Goal: Leave review/rating: Share an evaluation or opinion about a product, service, or content

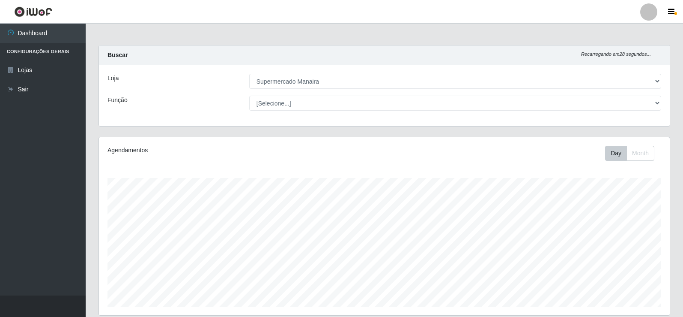
select select "443"
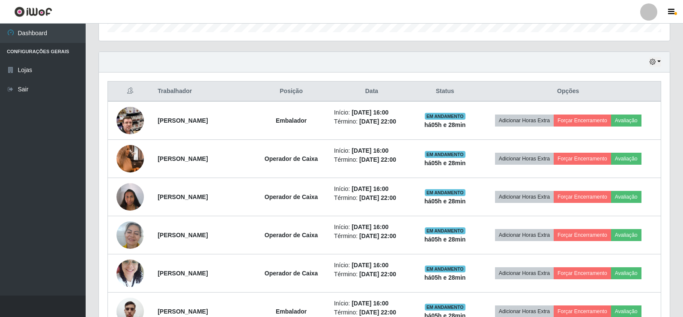
scroll to position [271, 0]
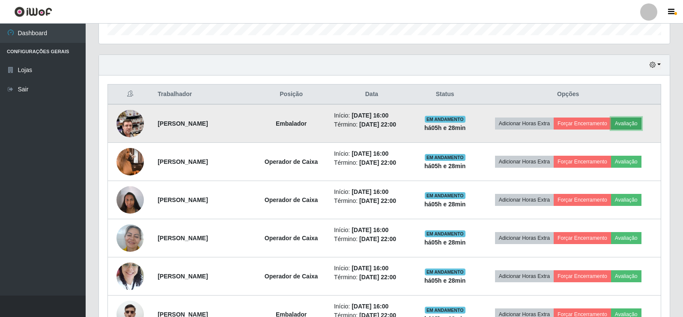
click at [635, 124] on button "Avaliação" at bounding box center [626, 123] width 30 height 12
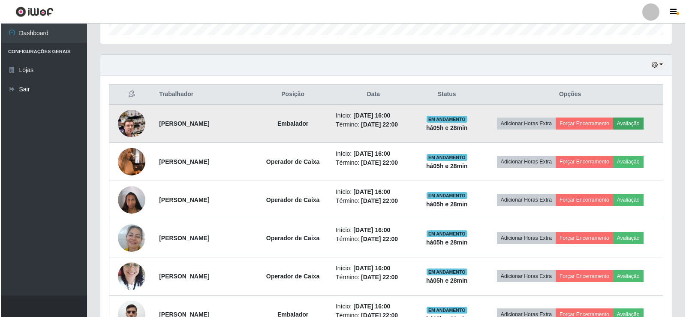
scroll to position [178, 567]
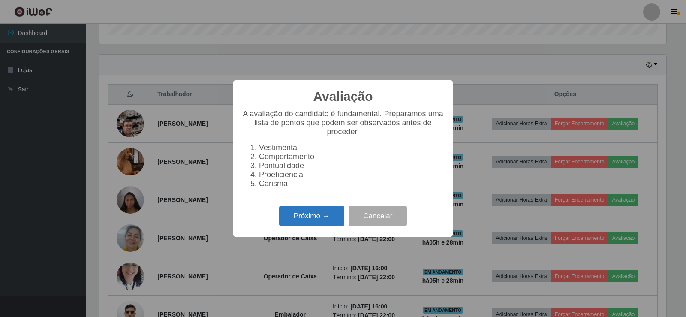
click at [314, 222] on button "Próximo →" at bounding box center [311, 216] width 65 height 20
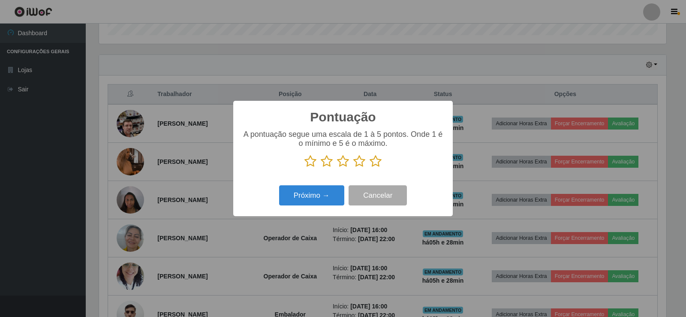
scroll to position [428335, 427946]
click at [376, 163] on icon at bounding box center [375, 161] width 12 height 13
click at [369, 168] on input "radio" at bounding box center [369, 168] width 0 height 0
click at [321, 194] on button "Próximo →" at bounding box center [311, 195] width 65 height 20
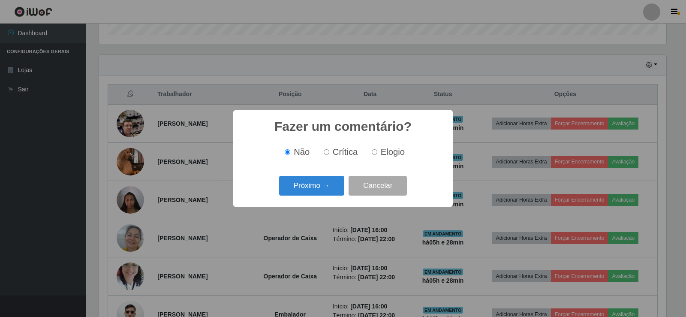
click at [375, 152] on input "Elogio" at bounding box center [375, 152] width 6 height 6
radio input "true"
click at [301, 185] on button "Próximo →" at bounding box center [311, 186] width 65 height 20
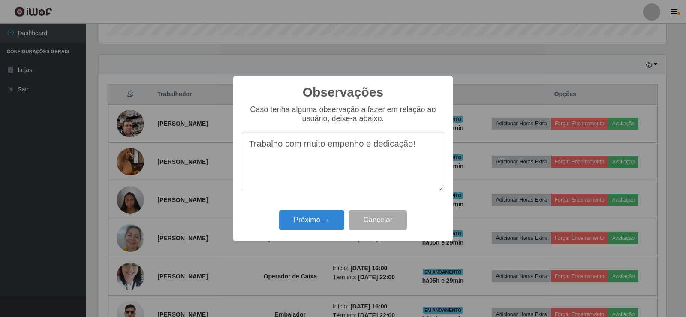
drag, startPoint x: 249, startPoint y: 149, endPoint x: 429, endPoint y: 155, distance: 179.2
click at [429, 155] on textarea "Trabalho com muito empenho e dedicação!" at bounding box center [343, 161] width 202 height 59
click at [410, 170] on textarea "Trabalho com muito empenho e dedicação!" at bounding box center [343, 161] width 202 height 59
click at [327, 169] on textarea "Trabalho com muito empenho e dedicação!" at bounding box center [343, 161] width 202 height 59
type textarea "Trabalho com muito empenho e dedicação!"
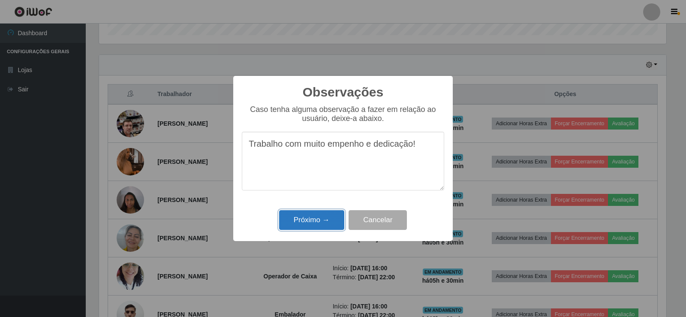
click at [333, 220] on button "Próximo →" at bounding box center [311, 220] width 65 height 20
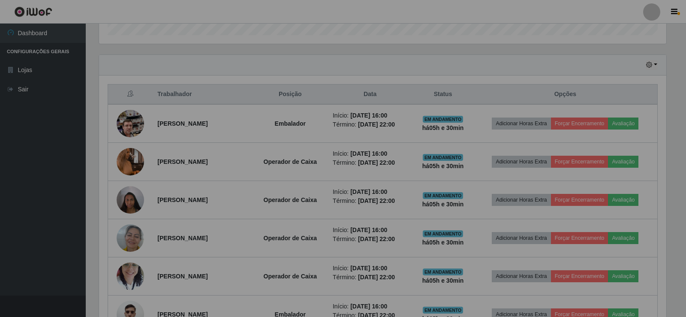
scroll to position [178, 571]
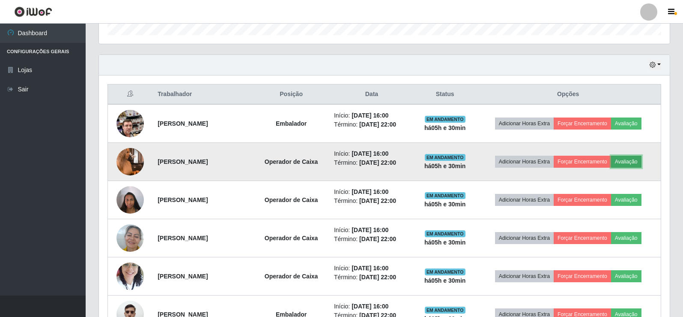
click at [640, 160] on button "Avaliação" at bounding box center [626, 162] width 30 height 12
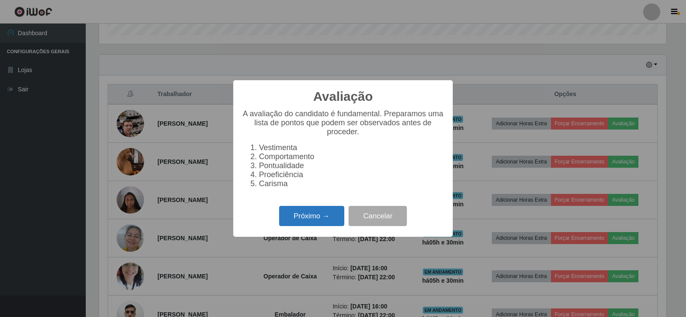
click at [320, 220] on button "Próximo →" at bounding box center [311, 216] width 65 height 20
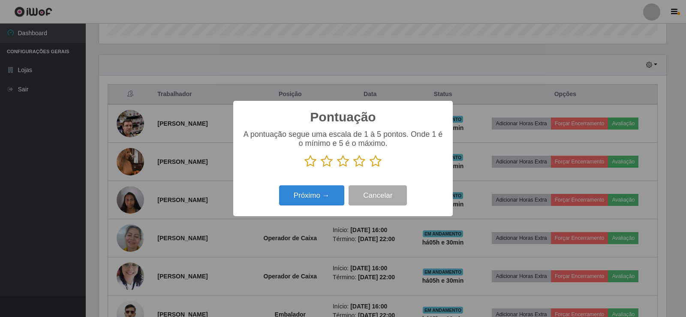
click at [377, 162] on icon at bounding box center [375, 161] width 12 height 13
click at [369, 168] on input "radio" at bounding box center [369, 168] width 0 height 0
click at [328, 194] on button "Próximo →" at bounding box center [311, 195] width 65 height 20
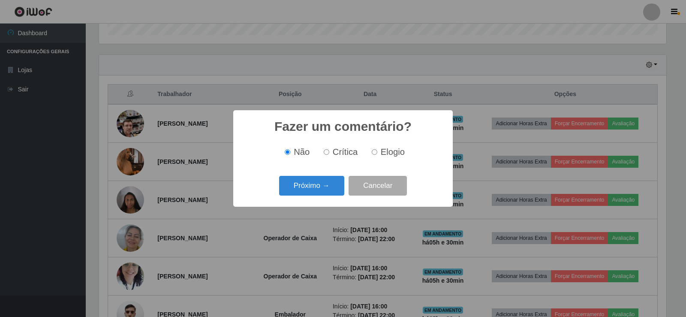
click at [375, 153] on input "Elogio" at bounding box center [375, 152] width 6 height 6
radio input "true"
click at [329, 188] on button "Próximo →" at bounding box center [311, 186] width 65 height 20
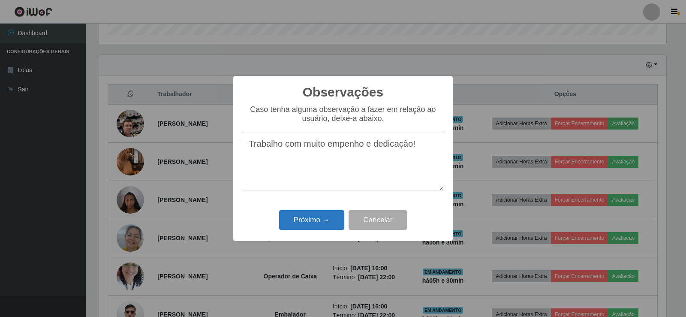
type textarea "Trabalho com muito empenho e dedicação!"
click at [325, 218] on button "Próximo →" at bounding box center [311, 220] width 65 height 20
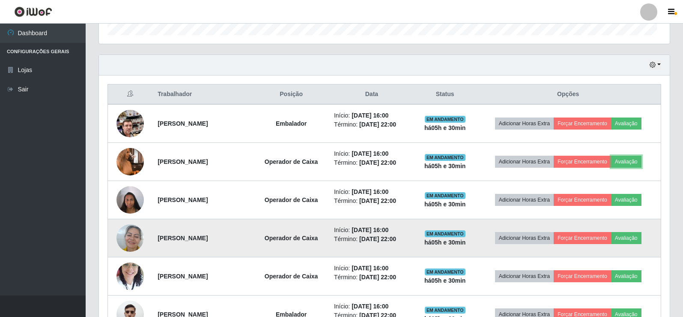
scroll to position [178, 571]
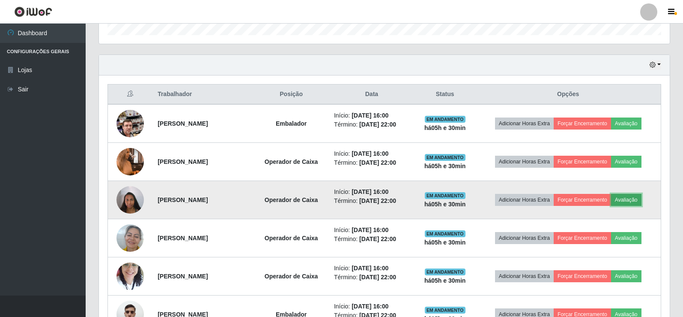
click at [642, 201] on button "Avaliação" at bounding box center [626, 200] width 30 height 12
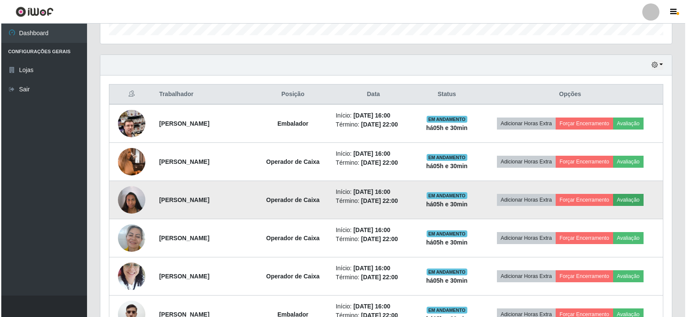
scroll to position [178, 567]
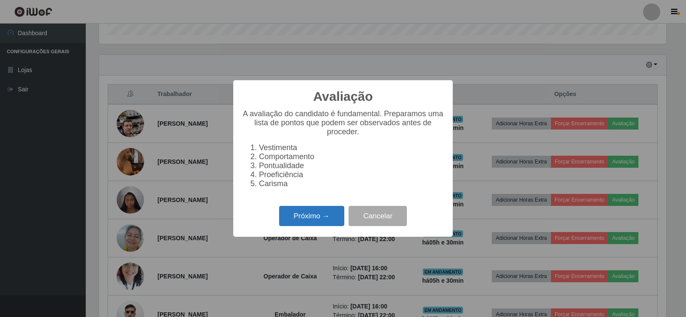
click at [315, 219] on button "Próximo →" at bounding box center [311, 216] width 65 height 20
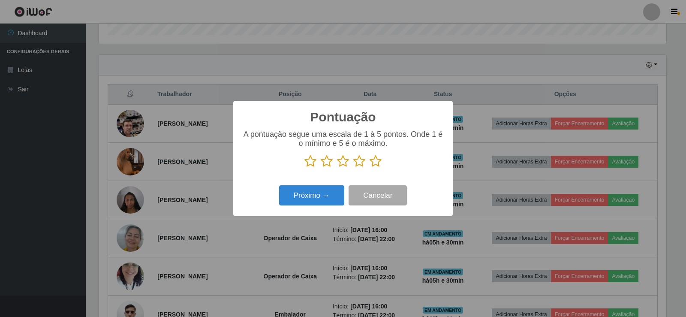
scroll to position [428335, 427946]
click at [378, 165] on icon at bounding box center [375, 161] width 12 height 13
click at [369, 168] on input "radio" at bounding box center [369, 168] width 0 height 0
click at [337, 192] on button "Próximo →" at bounding box center [311, 195] width 65 height 20
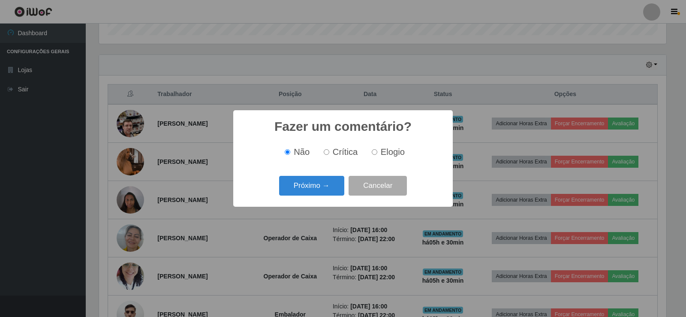
click at [373, 152] on input "Elogio" at bounding box center [375, 152] width 6 height 6
radio input "true"
click at [324, 187] on button "Próximo →" at bounding box center [311, 186] width 65 height 20
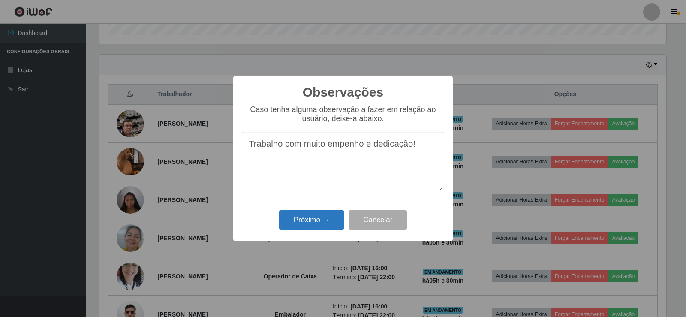
type textarea "Trabalho com muito empenho e dedicação!"
click at [325, 222] on button "Próximo →" at bounding box center [311, 220] width 65 height 20
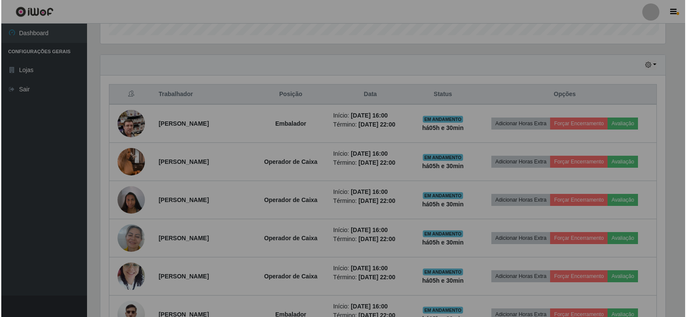
scroll to position [178, 571]
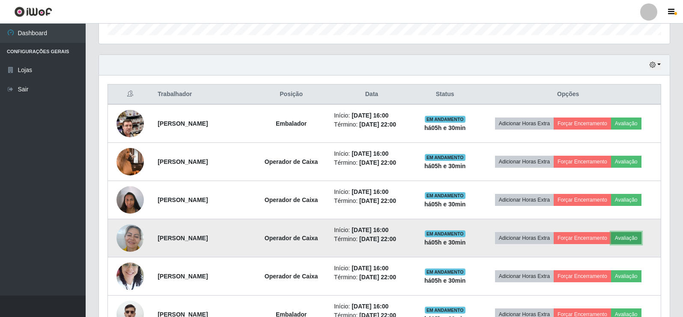
click at [632, 237] on button "Avaliação" at bounding box center [626, 238] width 30 height 12
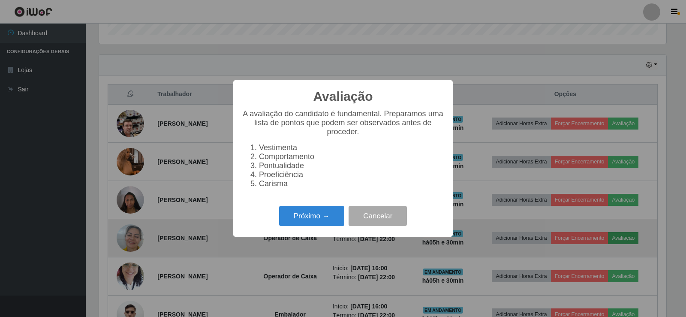
scroll to position [178, 567]
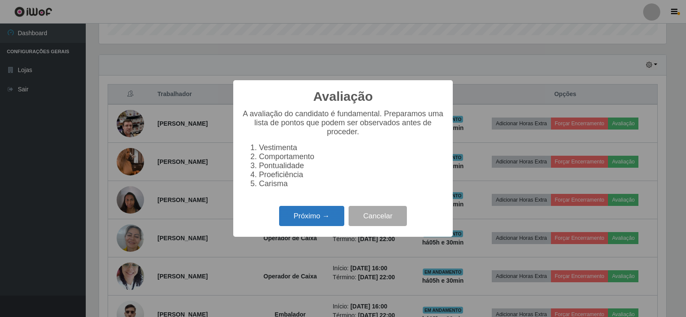
click at [324, 224] on button "Próximo →" at bounding box center [311, 216] width 65 height 20
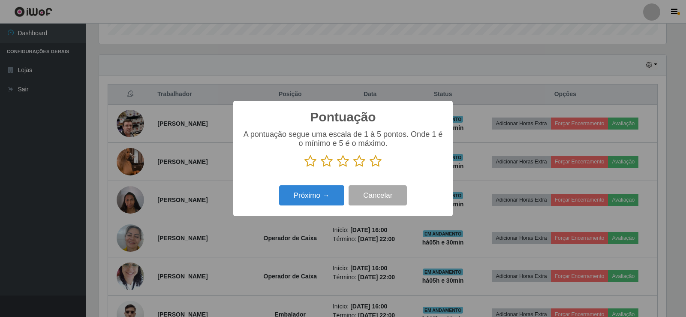
click at [374, 165] on icon at bounding box center [375, 161] width 12 height 13
click at [369, 168] on input "radio" at bounding box center [369, 168] width 0 height 0
click at [324, 197] on button "Próximo →" at bounding box center [311, 195] width 65 height 20
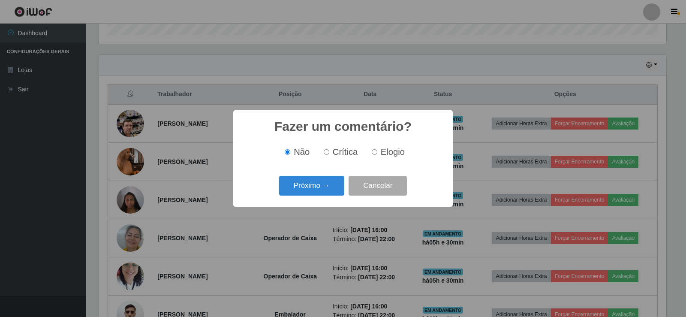
click at [372, 153] on input "Elogio" at bounding box center [375, 152] width 6 height 6
radio input "true"
click at [330, 189] on button "Próximo →" at bounding box center [311, 186] width 65 height 20
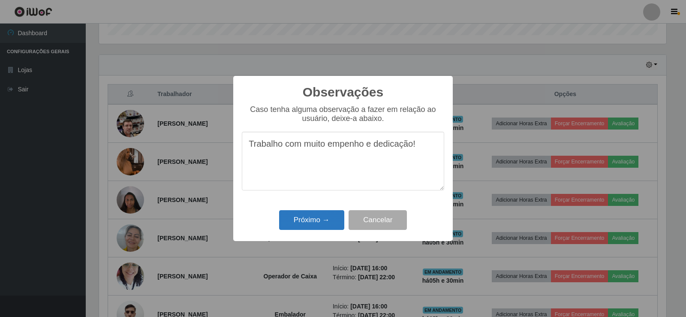
type textarea "Trabalho com muito empenho e dedicação!"
click at [327, 226] on button "Próximo →" at bounding box center [311, 220] width 65 height 20
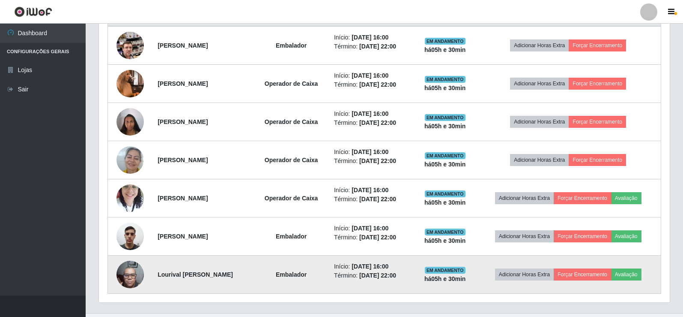
scroll to position [357, 0]
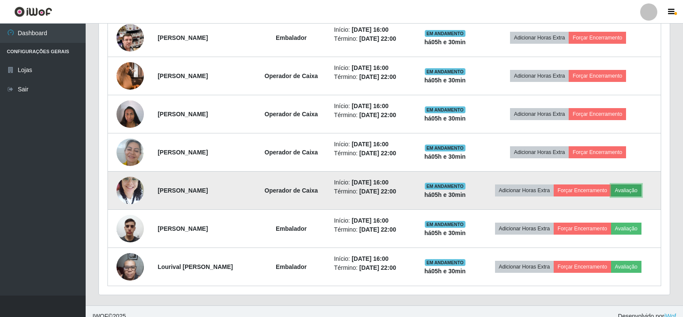
click at [630, 190] on button "Avaliação" at bounding box center [626, 190] width 30 height 12
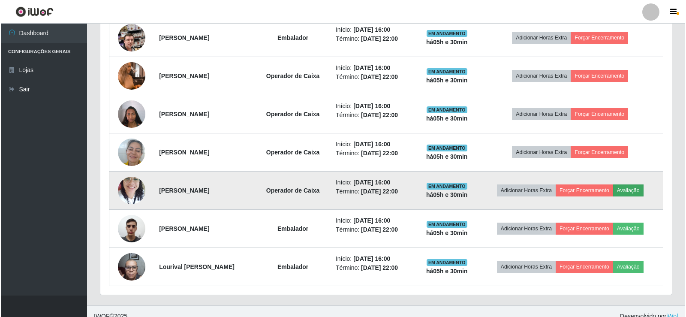
scroll to position [178, 567]
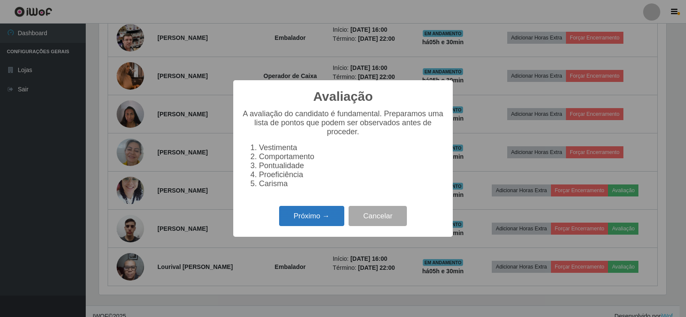
click at [316, 221] on button "Próximo →" at bounding box center [311, 216] width 65 height 20
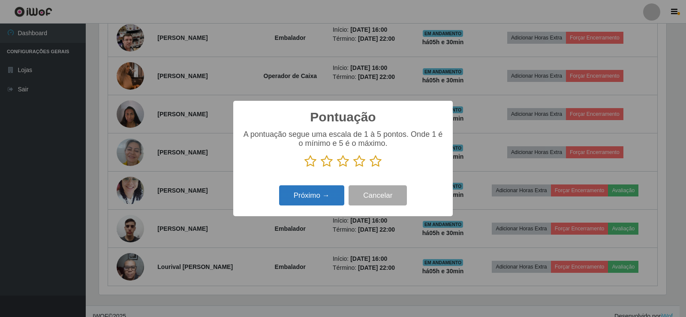
scroll to position [428335, 427946]
click at [372, 163] on icon at bounding box center [375, 161] width 12 height 13
click at [369, 168] on input "radio" at bounding box center [369, 168] width 0 height 0
click at [332, 196] on button "Próximo →" at bounding box center [311, 195] width 65 height 20
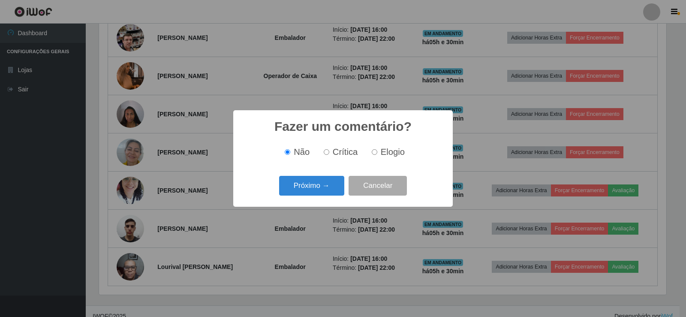
click at [373, 150] on label "Elogio" at bounding box center [386, 152] width 36 height 10
click at [373, 150] on input "Elogio" at bounding box center [375, 152] width 6 height 6
radio input "true"
click at [331, 186] on button "Próximo →" at bounding box center [311, 186] width 65 height 20
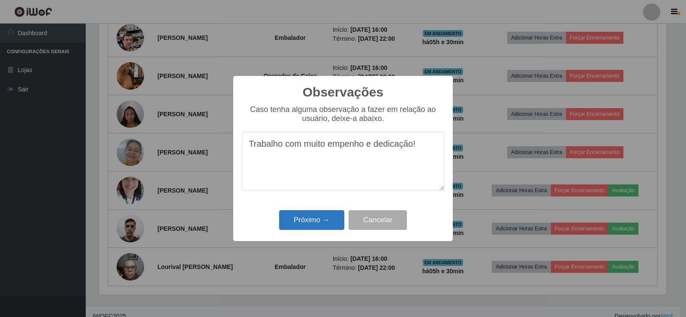
type textarea "Trabalho com muito empenho e dedicação!"
click at [318, 225] on button "Próximo →" at bounding box center [311, 220] width 65 height 20
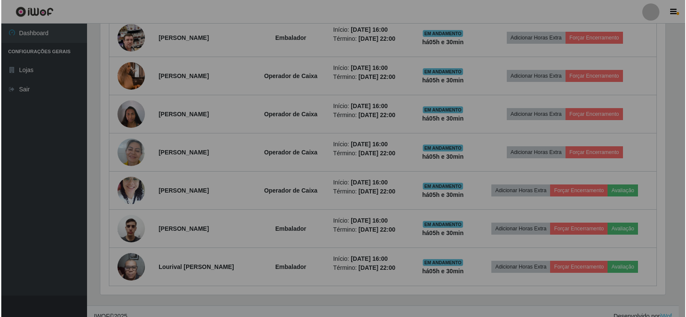
scroll to position [0, 0]
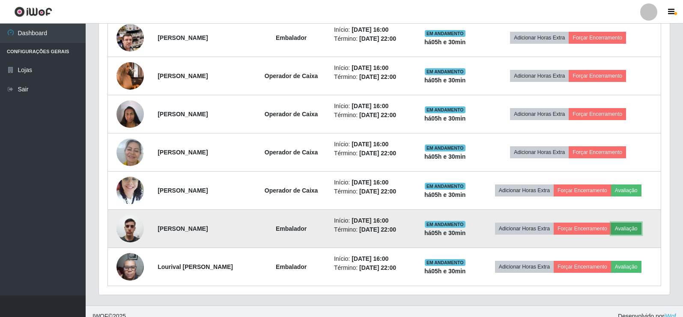
click at [638, 227] on button "Avaliação" at bounding box center [626, 228] width 30 height 12
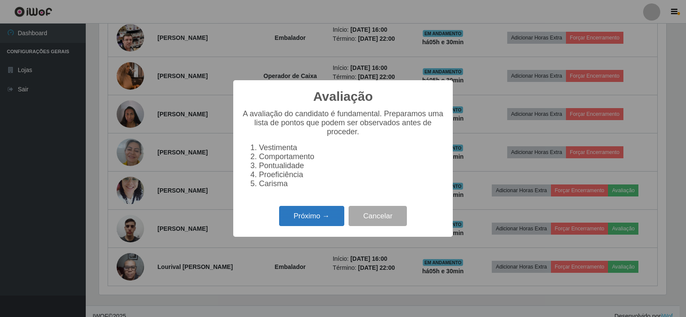
click at [308, 216] on button "Próximo →" at bounding box center [311, 216] width 65 height 20
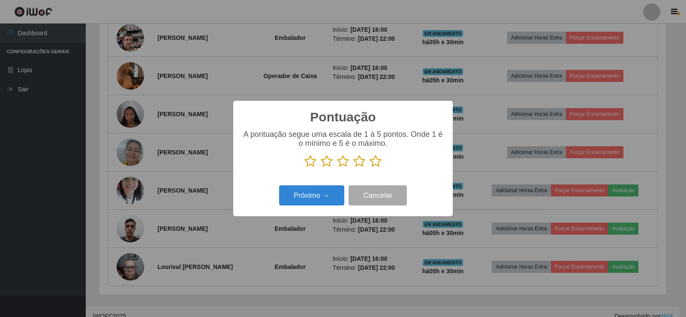
click at [378, 160] on icon at bounding box center [375, 161] width 12 height 13
click at [369, 168] on input "radio" at bounding box center [369, 168] width 0 height 0
click at [334, 195] on button "Próximo →" at bounding box center [311, 195] width 65 height 20
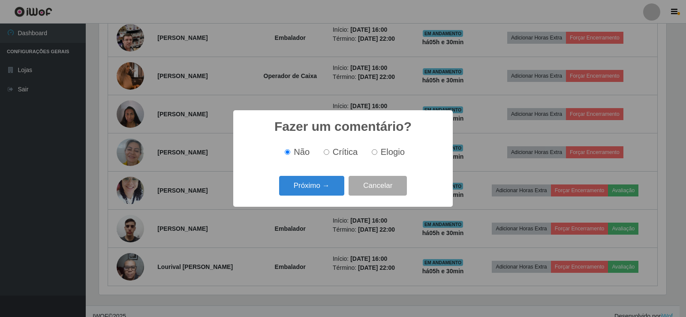
click at [372, 153] on input "Elogio" at bounding box center [375, 152] width 6 height 6
radio input "true"
click at [324, 188] on button "Próximo →" at bounding box center [311, 186] width 65 height 20
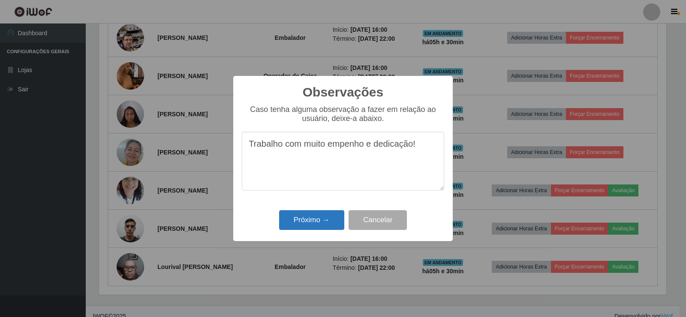
type textarea "Trabalho com muito empenho e dedicação!"
click at [327, 221] on button "Próximo →" at bounding box center [311, 220] width 65 height 20
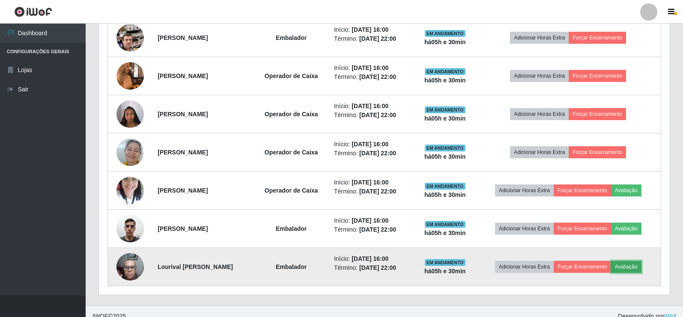
click at [637, 267] on button "Avaliação" at bounding box center [626, 267] width 30 height 12
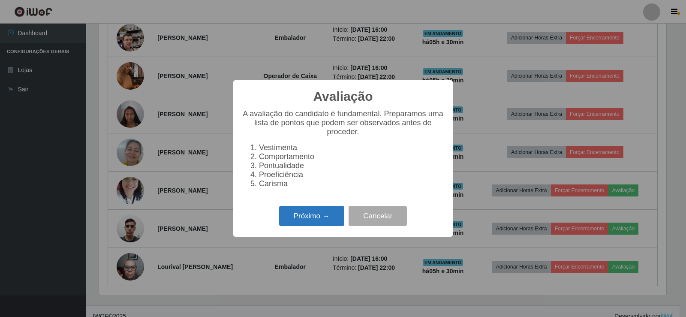
click at [311, 216] on button "Próximo →" at bounding box center [311, 216] width 65 height 20
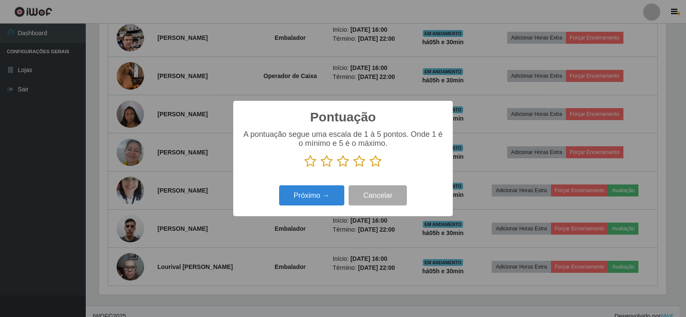
click at [376, 163] on icon at bounding box center [375, 161] width 12 height 13
click at [369, 168] on input "radio" at bounding box center [369, 168] width 0 height 0
click at [336, 198] on button "Próximo →" at bounding box center [311, 195] width 65 height 20
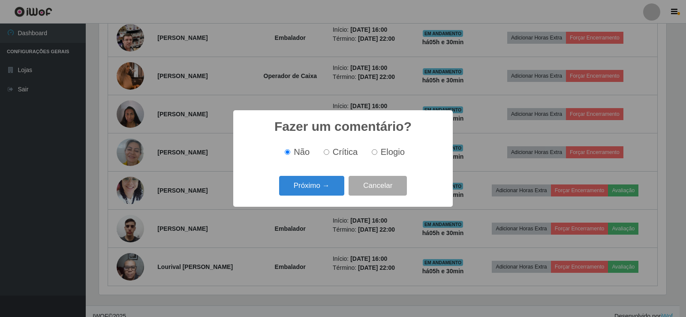
click at [374, 151] on input "Elogio" at bounding box center [375, 152] width 6 height 6
radio input "true"
click at [336, 182] on button "Próximo →" at bounding box center [311, 186] width 65 height 20
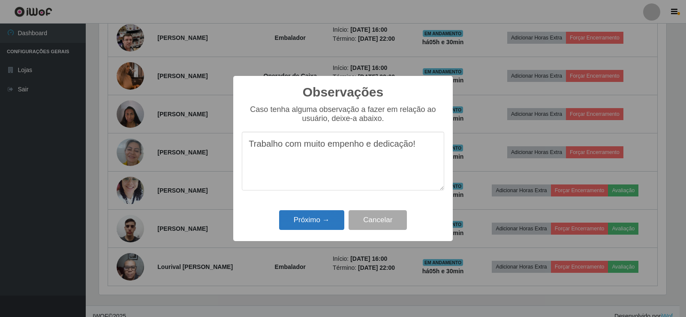
type textarea "Trabalho com muito empenho e dedicação!"
click at [330, 214] on button "Próximo →" at bounding box center [311, 220] width 65 height 20
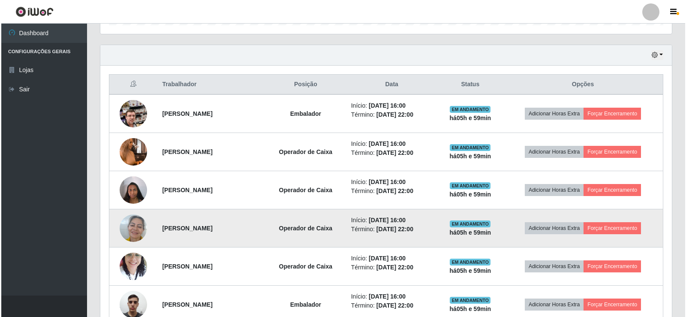
scroll to position [324, 0]
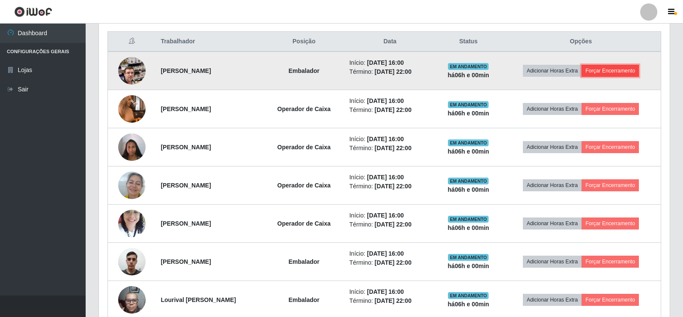
click at [618, 69] on button "Forçar Encerramento" at bounding box center [610, 71] width 57 height 12
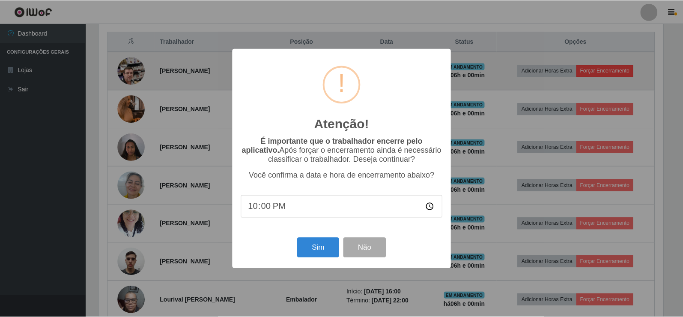
scroll to position [178, 567]
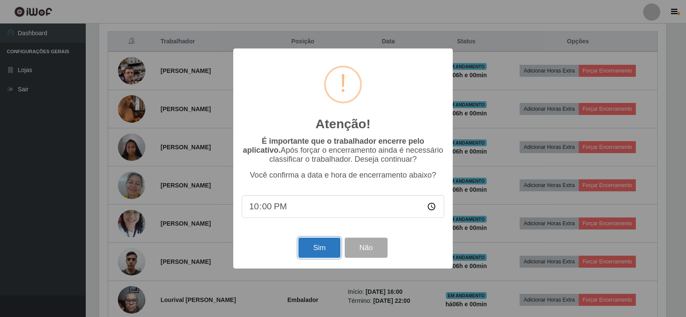
click at [331, 249] on button "Sim" at bounding box center [319, 247] width 42 height 20
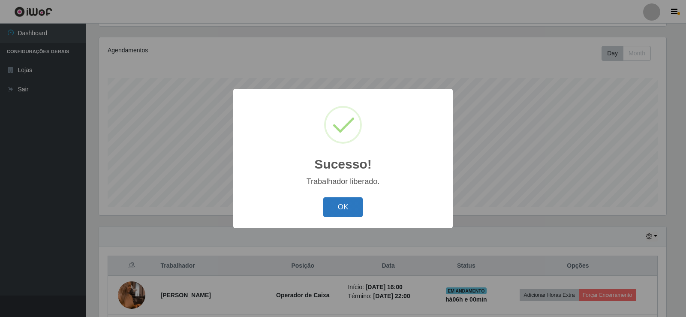
click at [342, 207] on button "OK" at bounding box center [343, 207] width 40 height 20
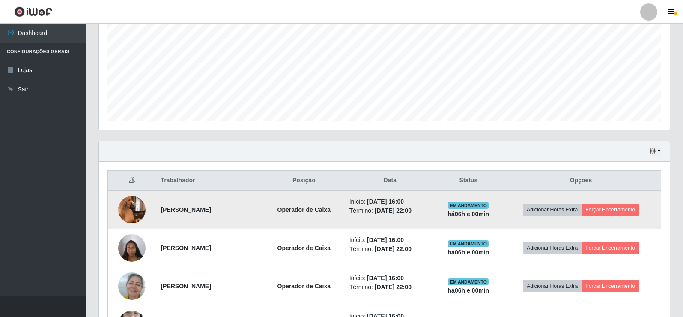
scroll to position [186, 0]
click at [621, 213] on button "Forçar Encerramento" at bounding box center [610, 209] width 57 height 12
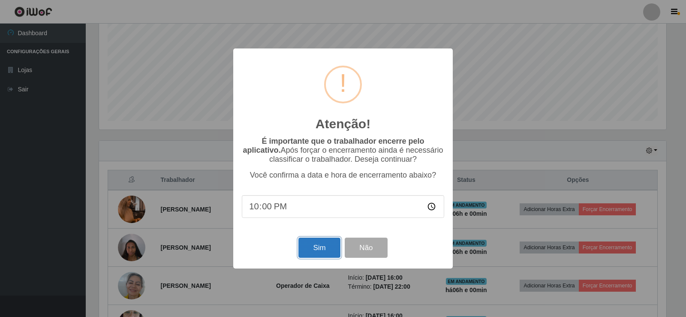
click at [331, 252] on button "Sim" at bounding box center [319, 247] width 42 height 20
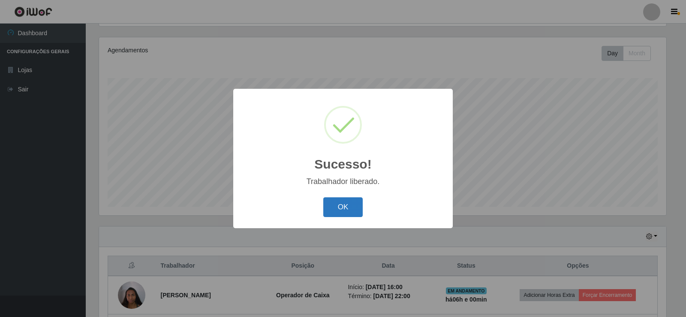
click at [337, 208] on button "OK" at bounding box center [343, 207] width 40 height 20
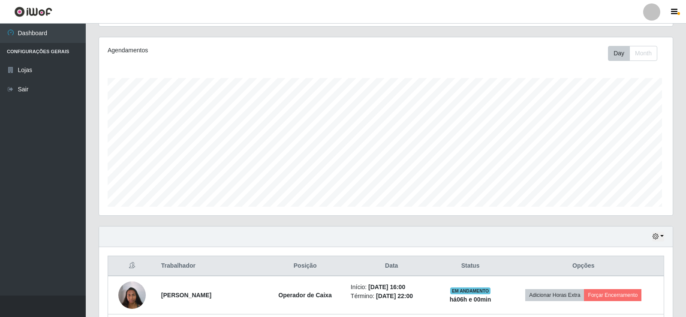
scroll to position [178, 571]
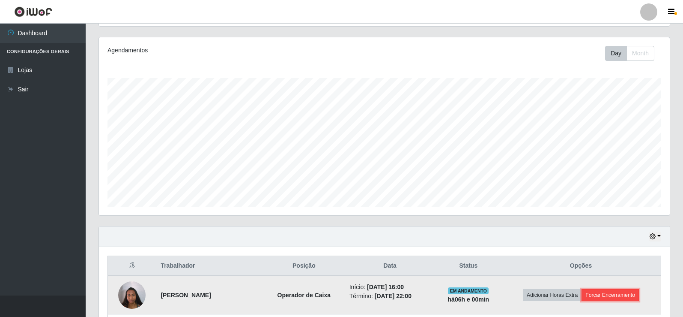
click at [614, 294] on button "Forçar Encerramento" at bounding box center [610, 295] width 57 height 12
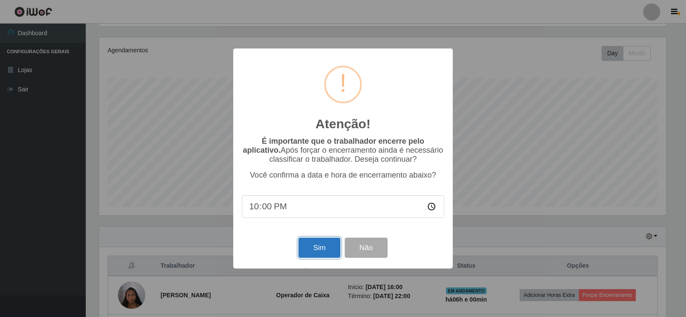
click at [330, 250] on button "Sim" at bounding box center [319, 247] width 42 height 20
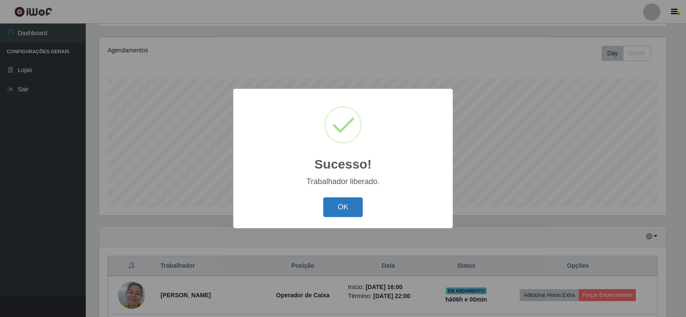
click at [344, 211] on button "OK" at bounding box center [343, 207] width 40 height 20
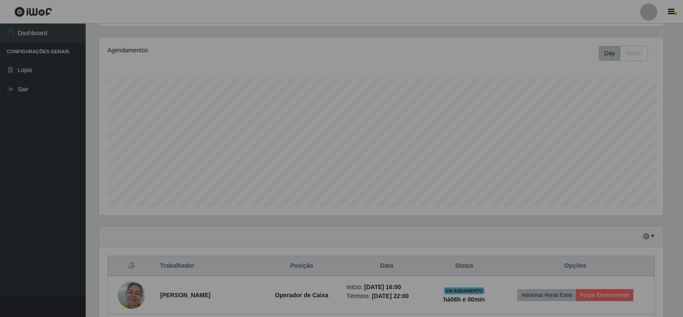
scroll to position [178, 571]
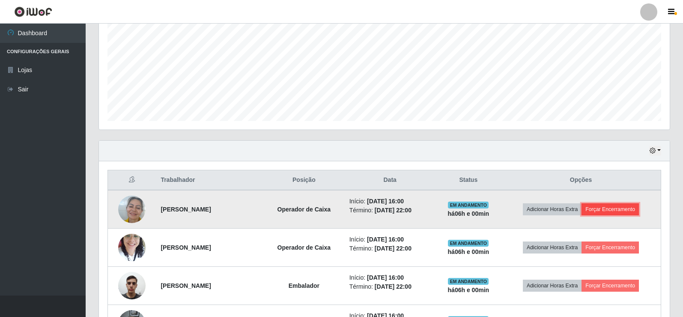
click at [612, 207] on button "Forçar Encerramento" at bounding box center [610, 209] width 57 height 12
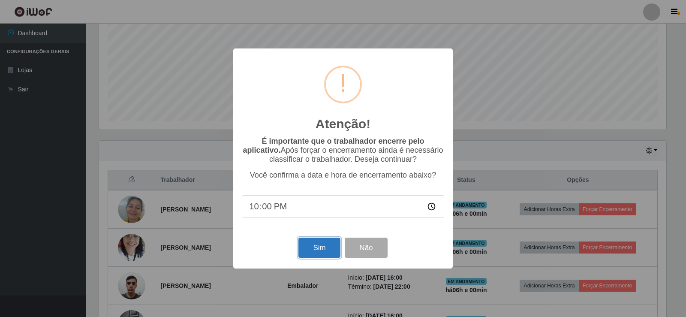
click at [327, 247] on button "Sim" at bounding box center [319, 247] width 42 height 20
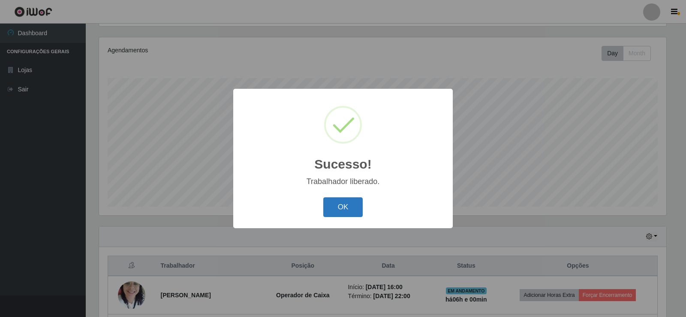
click at [342, 205] on button "OK" at bounding box center [343, 207] width 40 height 20
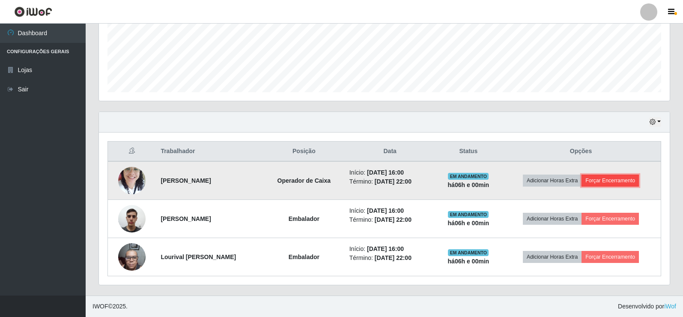
click at [601, 182] on button "Forçar Encerramento" at bounding box center [610, 180] width 57 height 12
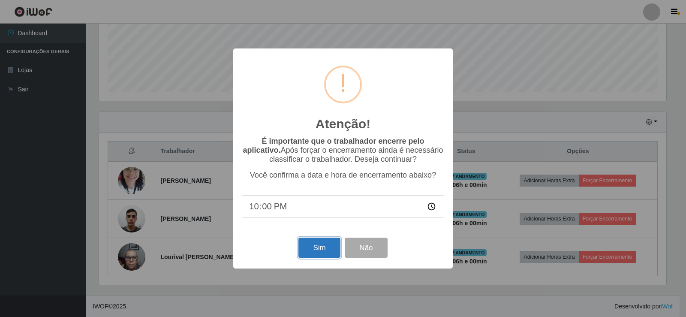
click at [324, 246] on button "Sim" at bounding box center [319, 247] width 42 height 20
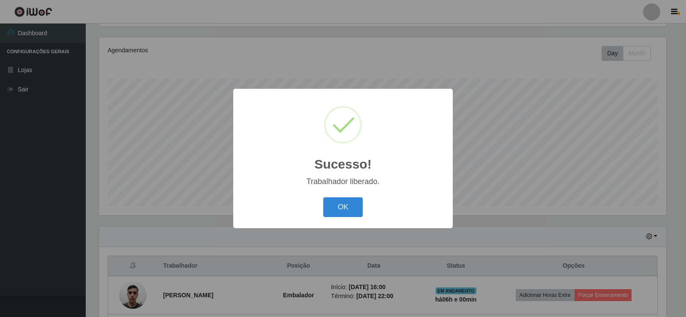
drag, startPoint x: 350, startPoint y: 210, endPoint x: 379, endPoint y: 212, distance: 29.6
click at [350, 211] on button "OK" at bounding box center [343, 207] width 40 height 20
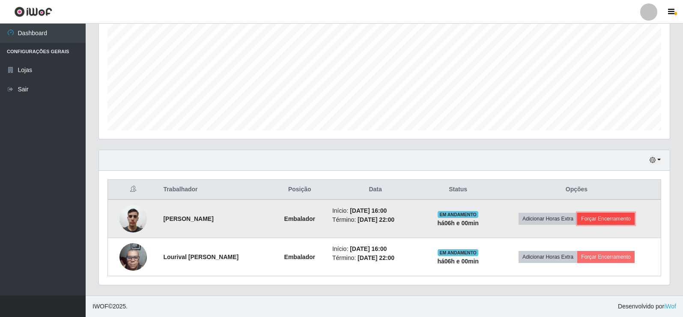
click at [614, 218] on button "Forçar Encerramento" at bounding box center [606, 219] width 57 height 12
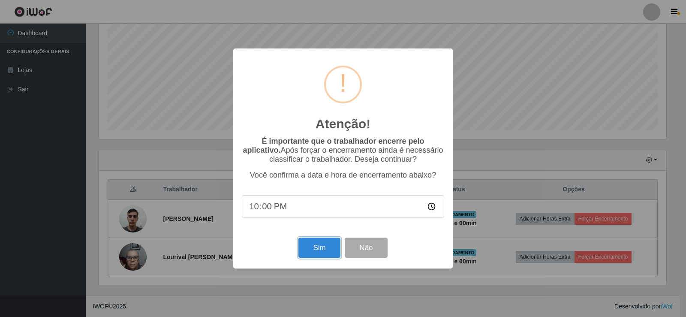
drag, startPoint x: 321, startPoint y: 250, endPoint x: 325, endPoint y: 249, distance: 4.3
click at [321, 249] on button "Sim" at bounding box center [319, 247] width 42 height 20
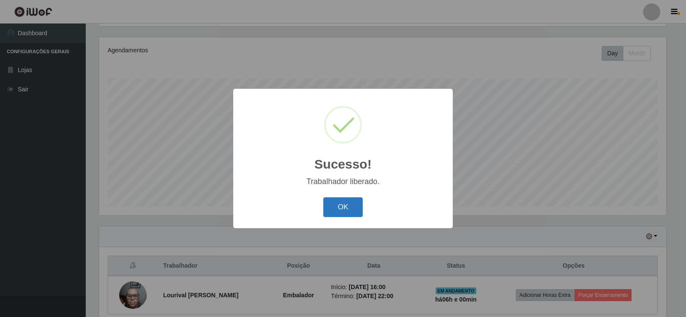
click at [358, 206] on button "OK" at bounding box center [343, 207] width 40 height 20
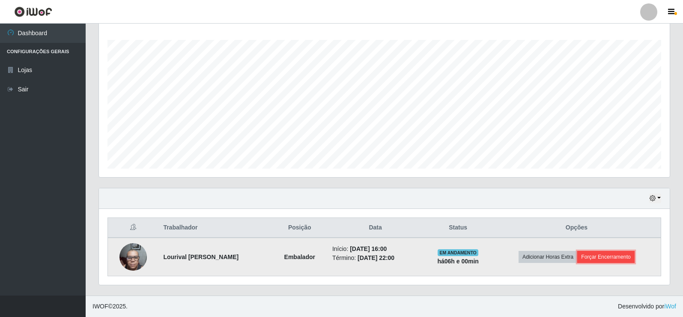
click at [624, 258] on button "Forçar Encerramento" at bounding box center [606, 257] width 57 height 12
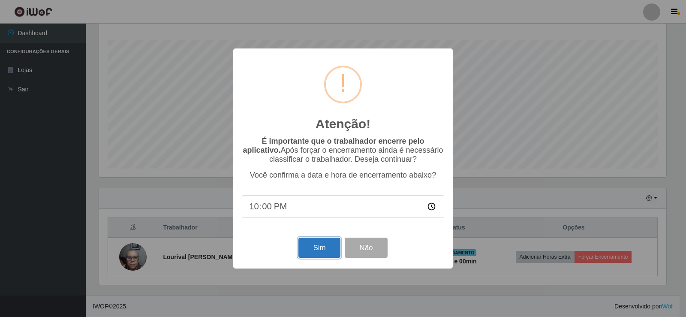
click at [327, 245] on button "Sim" at bounding box center [319, 247] width 42 height 20
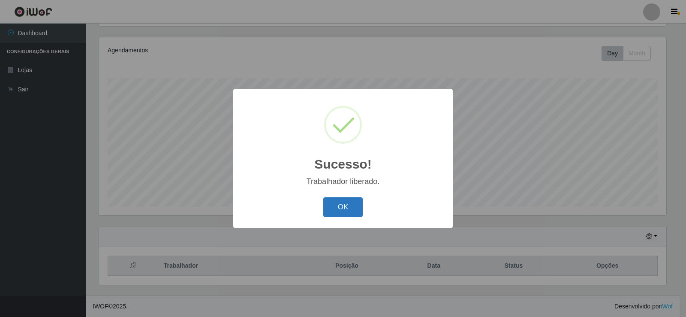
click at [337, 210] on button "OK" at bounding box center [343, 207] width 40 height 20
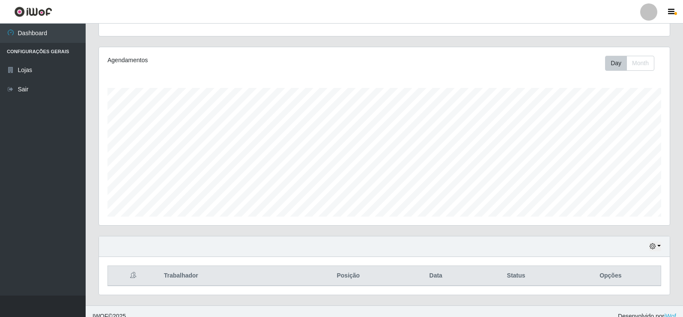
scroll to position [100, 0]
